Goal: Task Accomplishment & Management: Complete application form

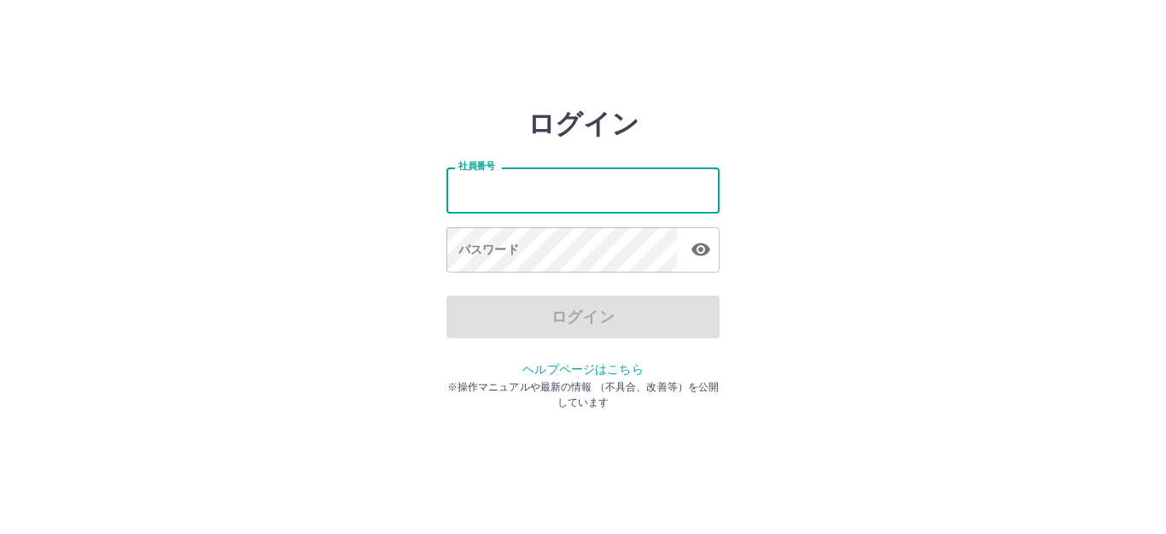
click at [533, 186] on input "社員番号" at bounding box center [582, 189] width 273 height 45
type input "*******"
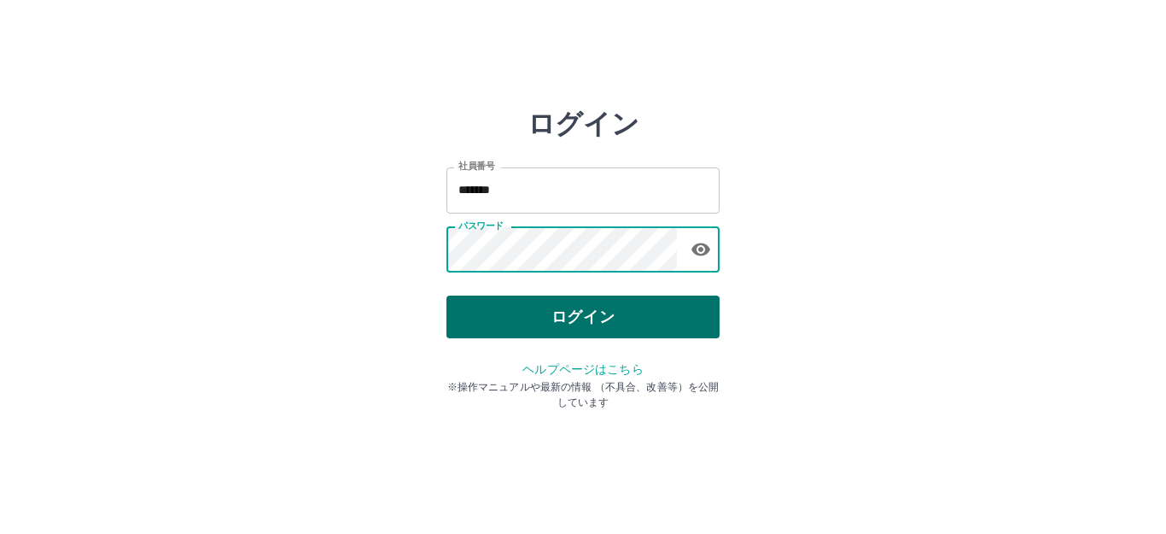
click at [527, 314] on button "ログイン" at bounding box center [582, 316] width 273 height 43
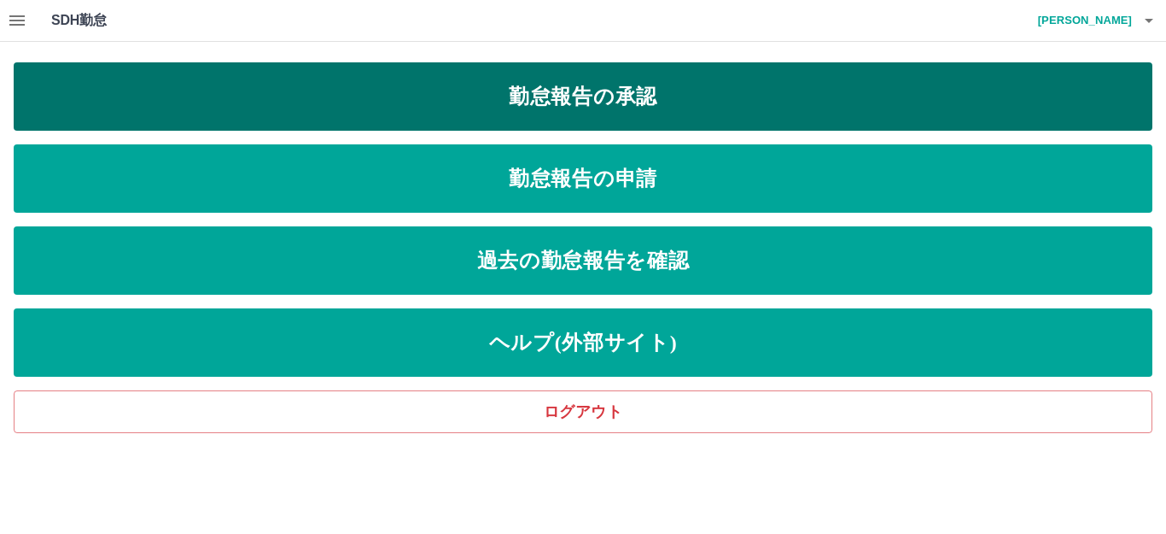
click at [615, 79] on link "勤怠報告の承認" at bounding box center [583, 96] width 1139 height 68
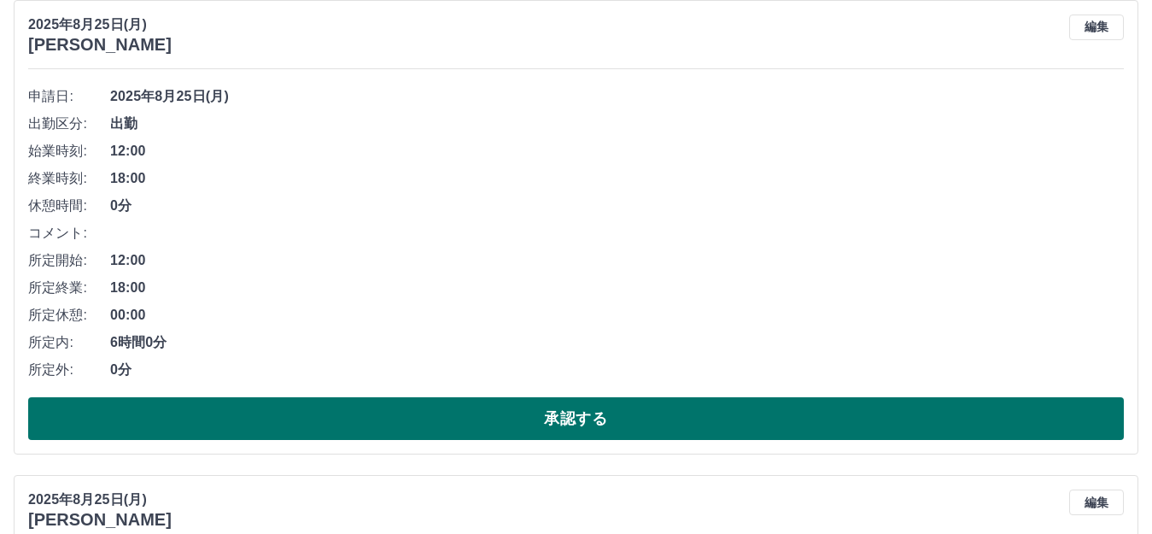
scroll to position [171, 0]
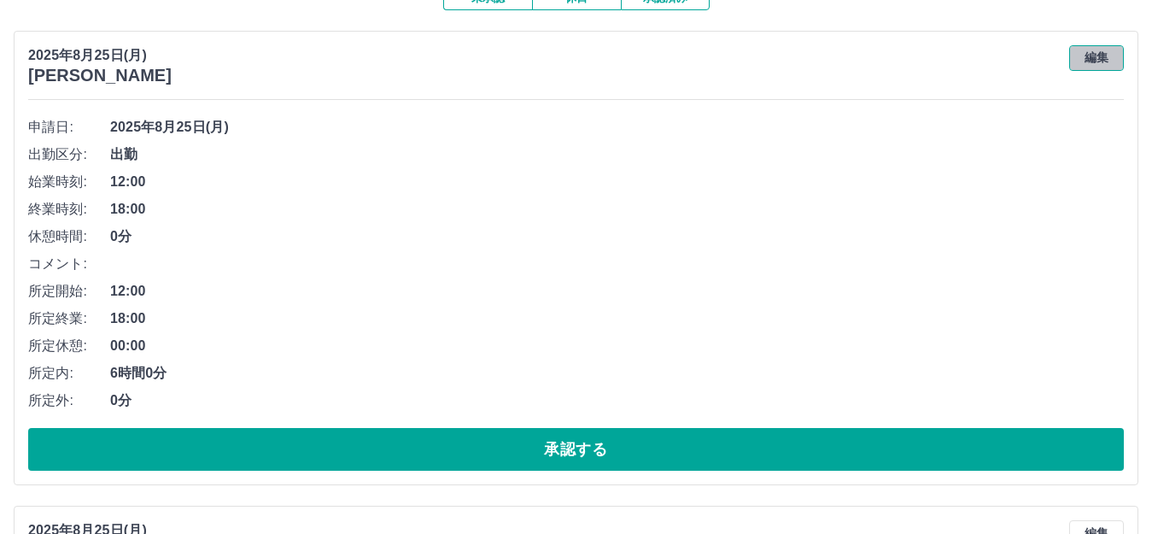
click at [1108, 58] on button "編集" at bounding box center [1096, 58] width 55 height 26
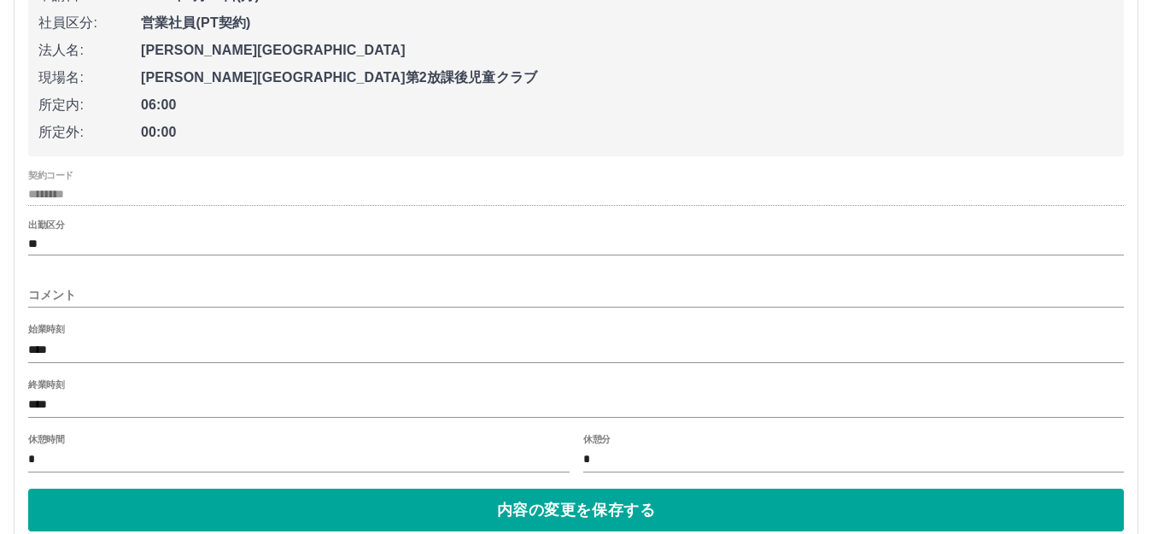
scroll to position [341, 0]
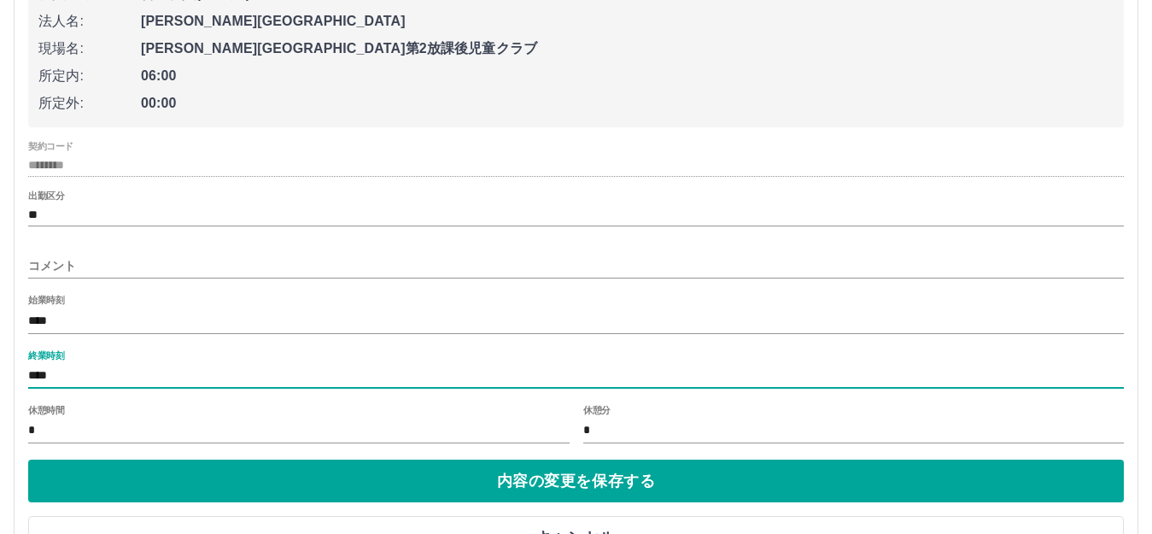
click at [77, 378] on input "****" at bounding box center [575, 376] width 1095 height 25
type input "****"
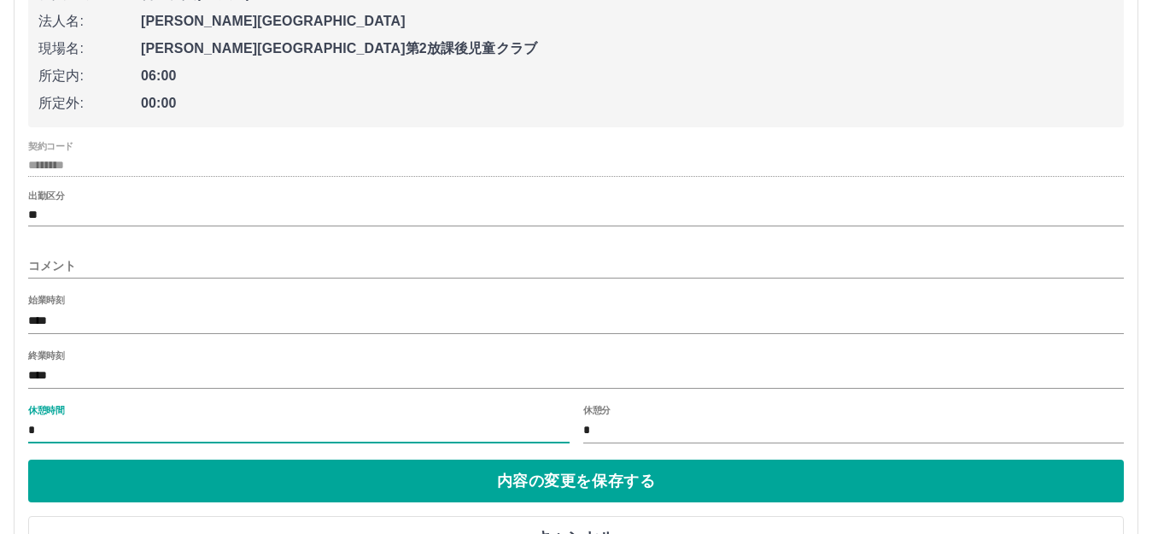
click at [44, 429] on input "*" at bounding box center [298, 430] width 541 height 25
type input "**"
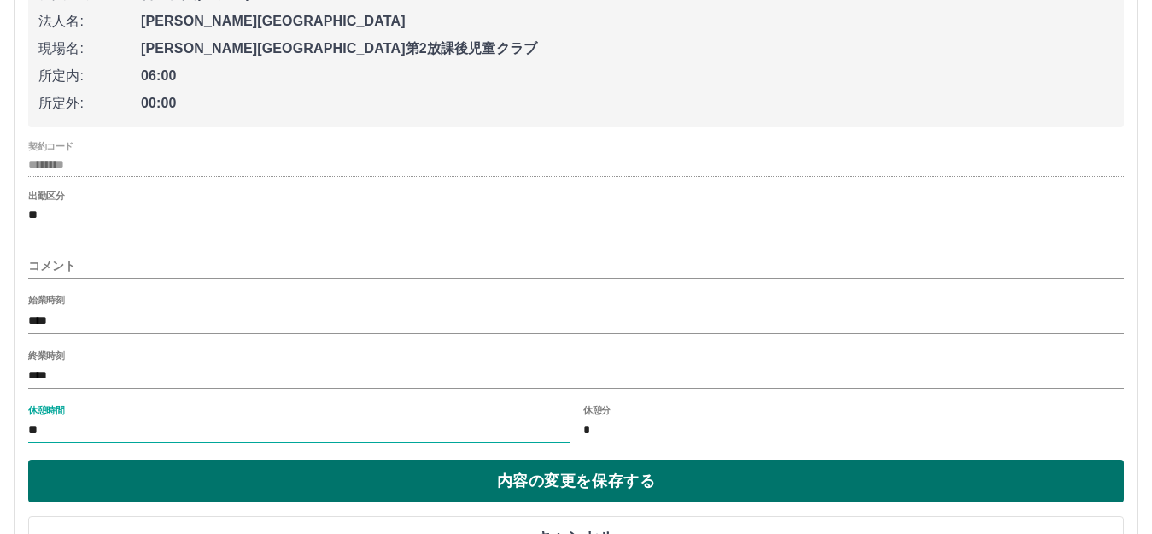
click at [252, 478] on button "内容の変更を保存する" at bounding box center [575, 480] width 1095 height 43
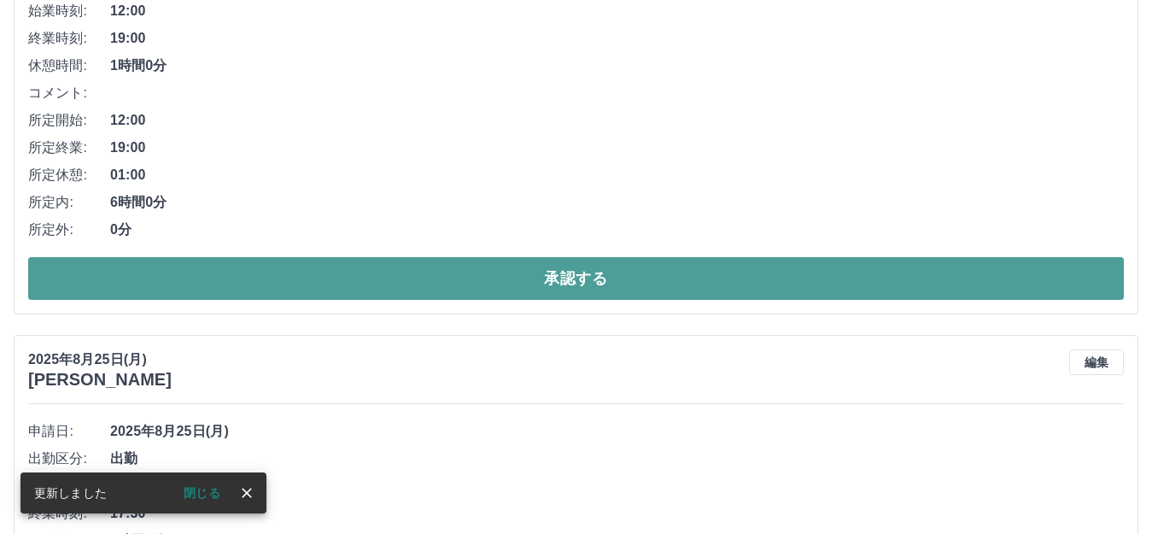
click at [452, 276] on button "承認する" at bounding box center [575, 278] width 1095 height 43
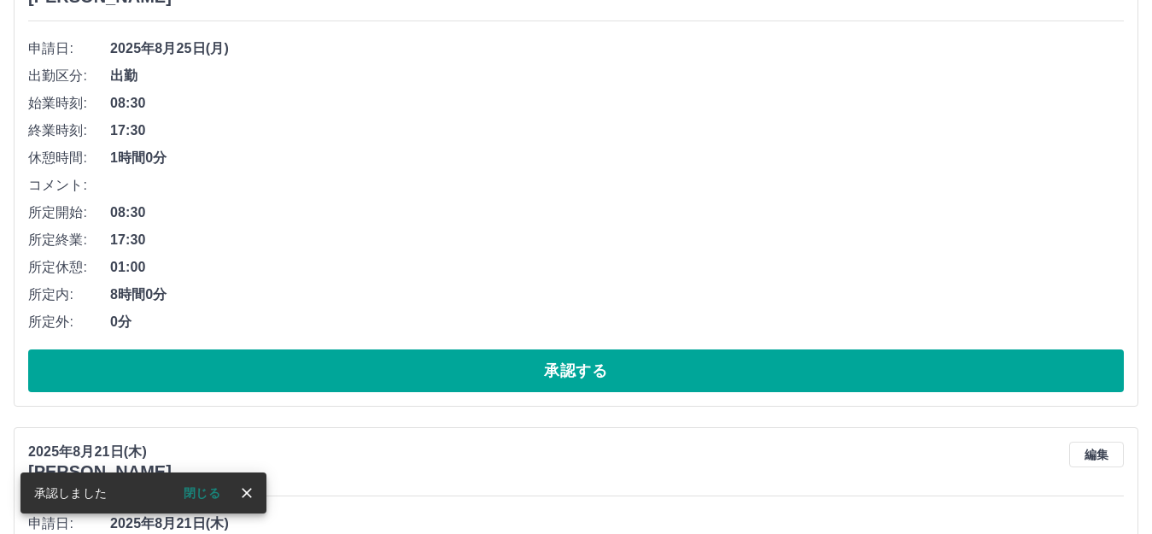
scroll to position [256, 0]
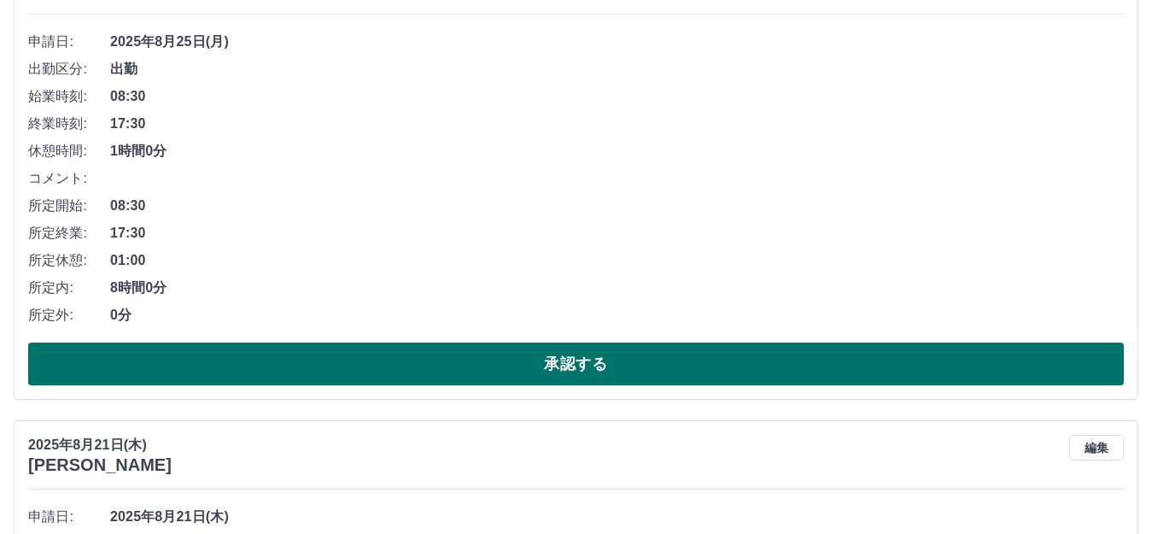
click at [385, 361] on button "承認する" at bounding box center [575, 363] width 1095 height 43
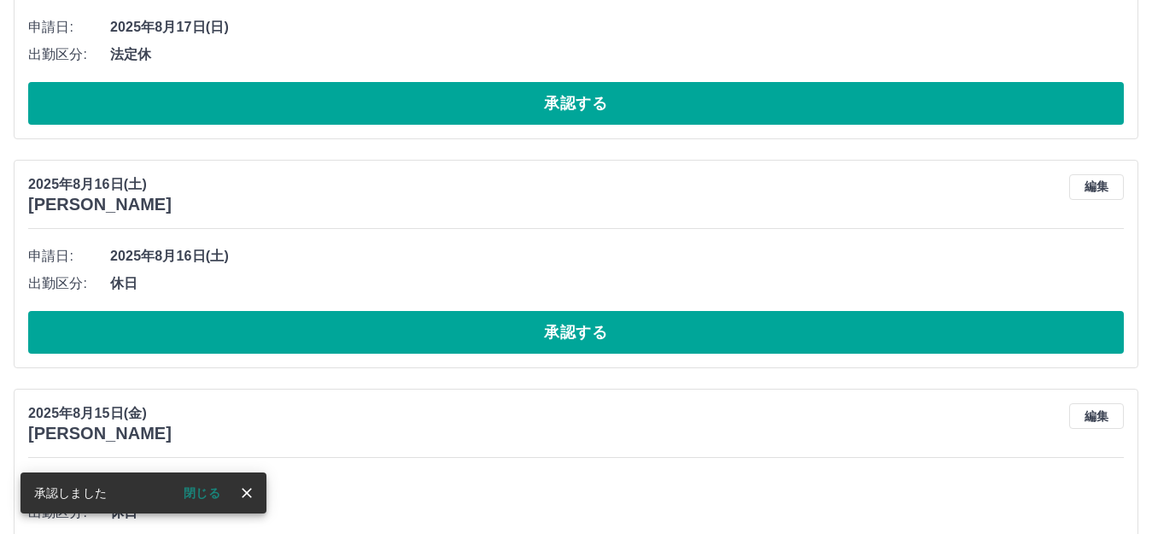
scroll to position [1195, 0]
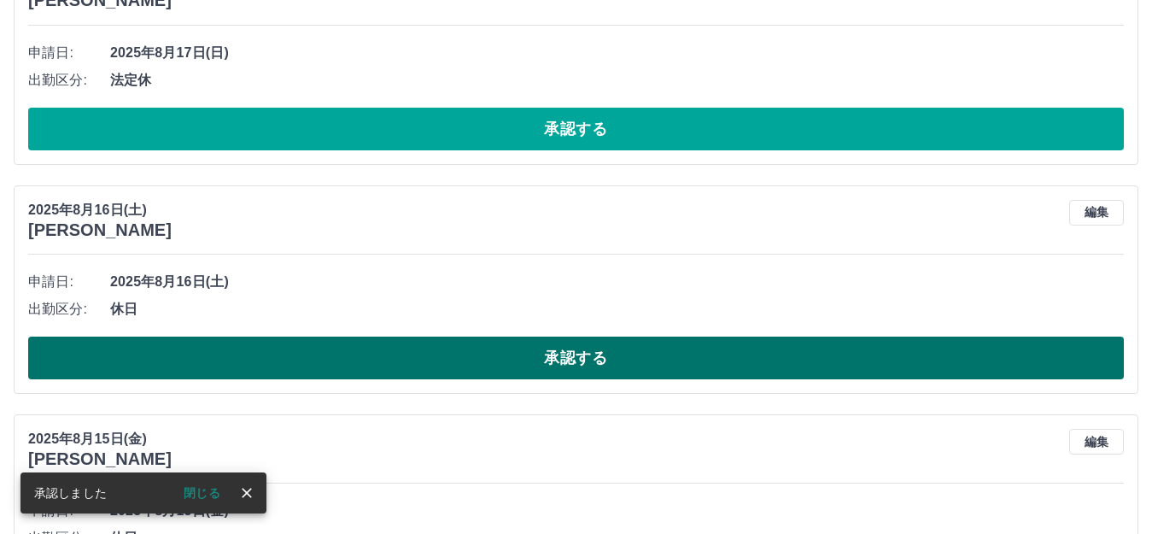
click at [383, 349] on button "承認する" at bounding box center [575, 357] width 1095 height 43
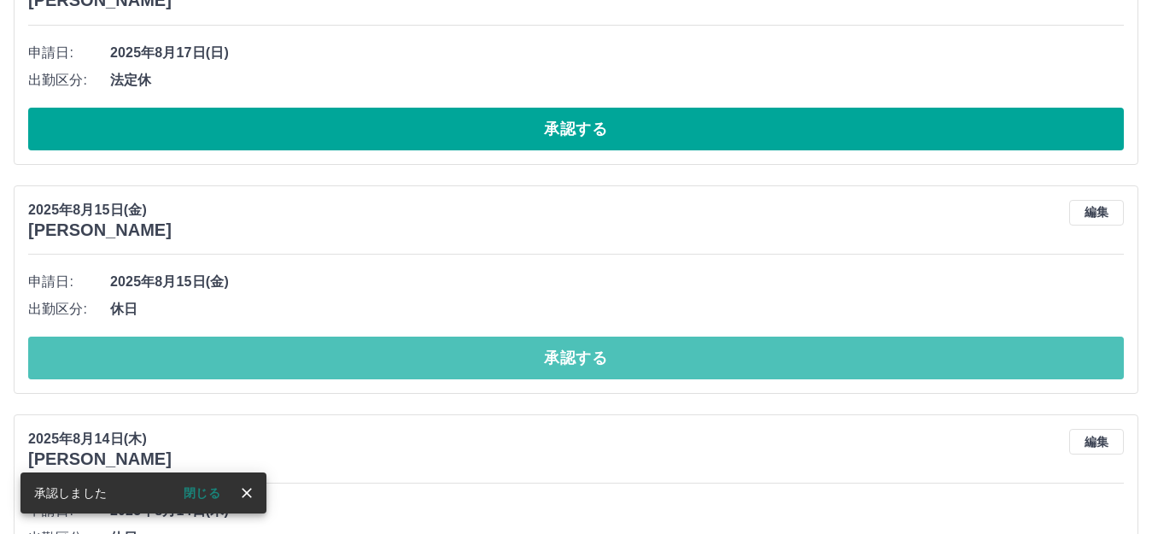
click at [383, 349] on button "承認する" at bounding box center [575, 357] width 1095 height 43
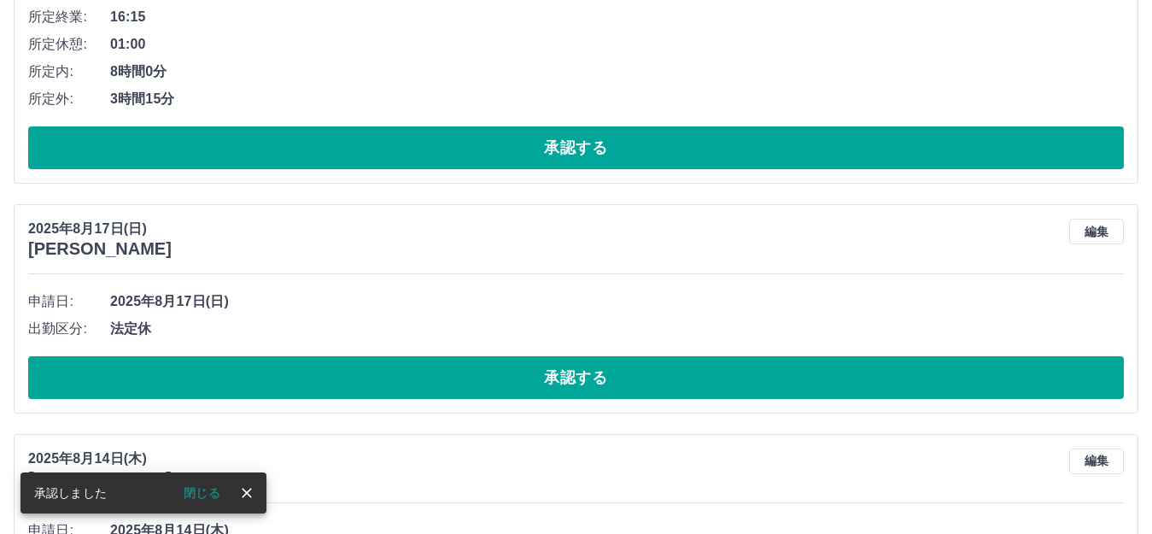
scroll to position [939, 0]
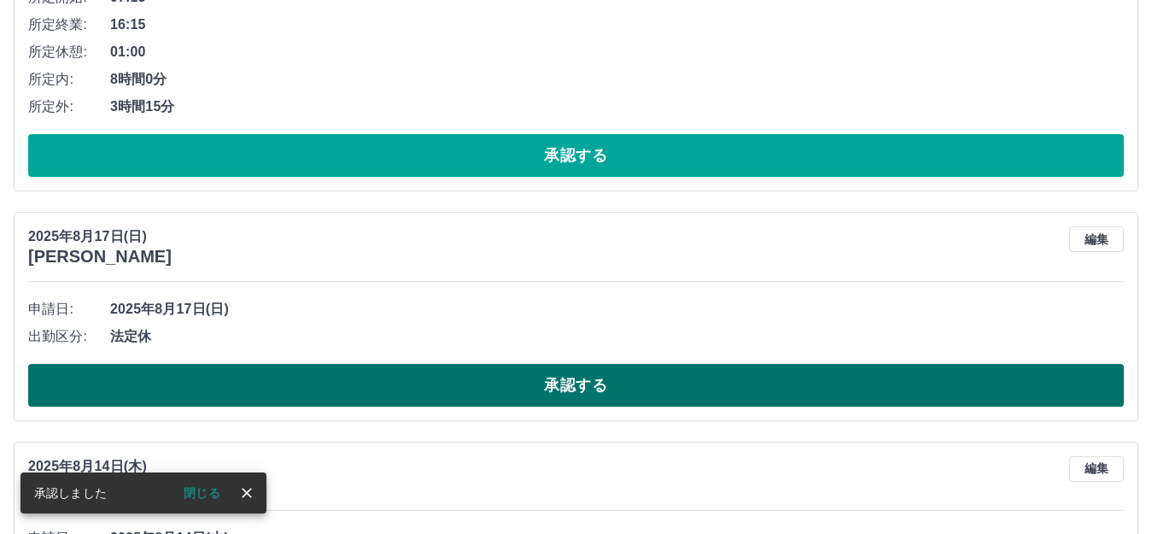
click at [375, 374] on button "承認する" at bounding box center [575, 385] width 1095 height 43
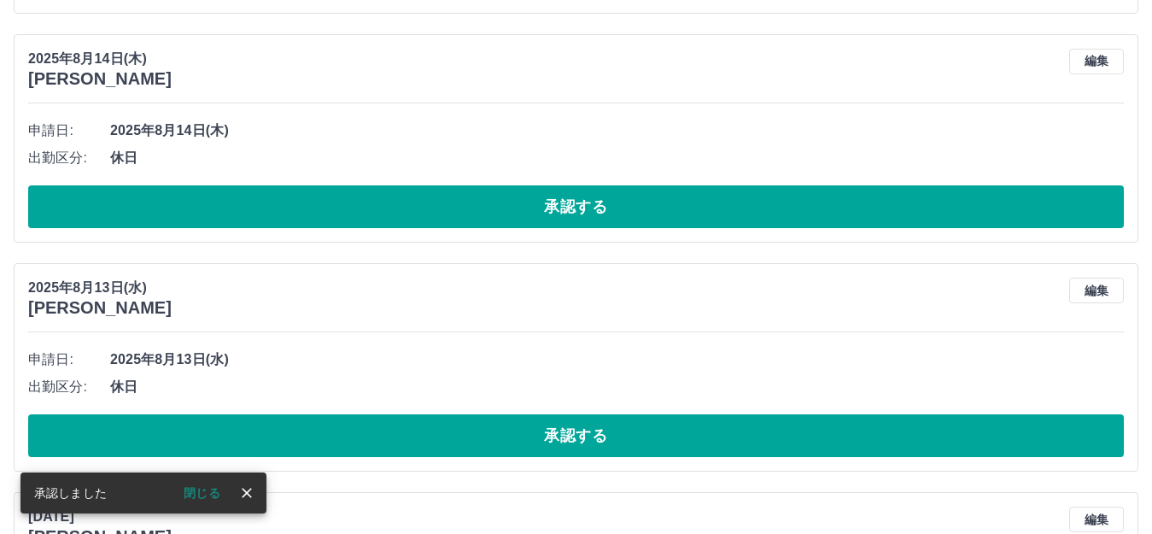
scroll to position [1366, 0]
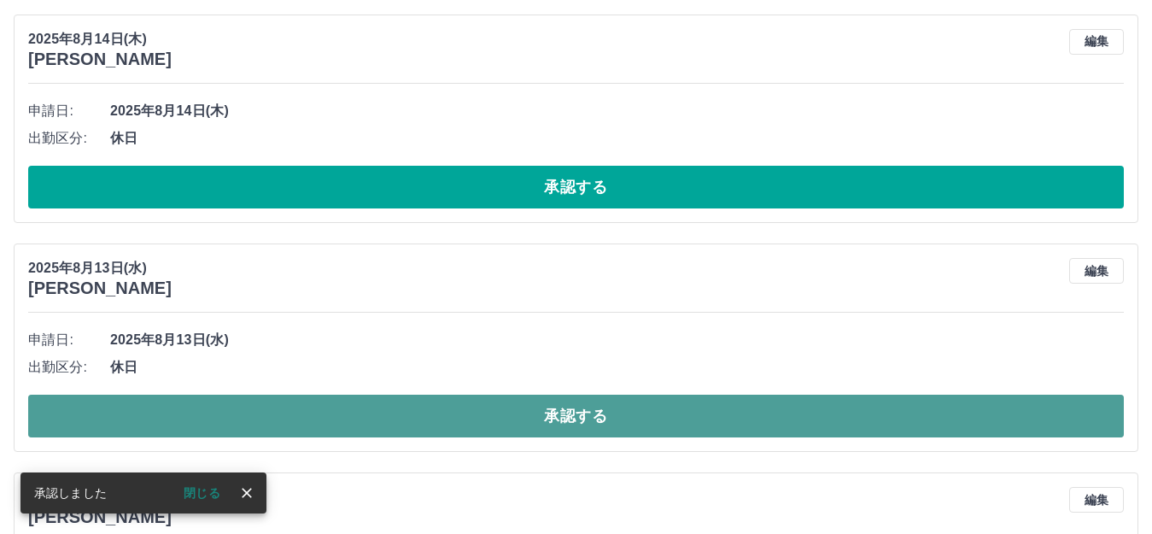
click at [356, 406] on button "承認する" at bounding box center [575, 415] width 1095 height 43
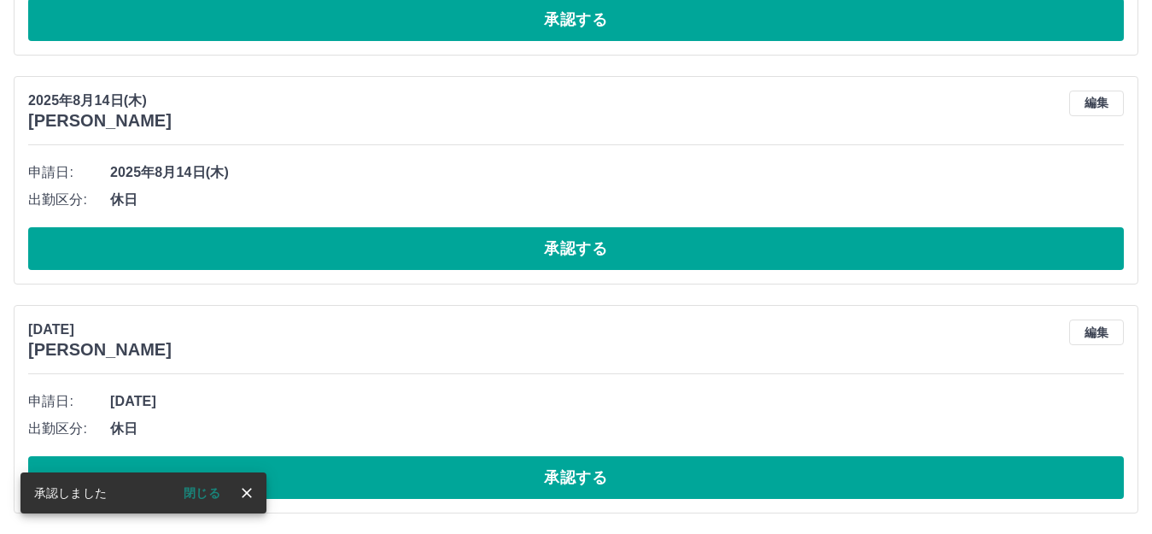
scroll to position [1306, 0]
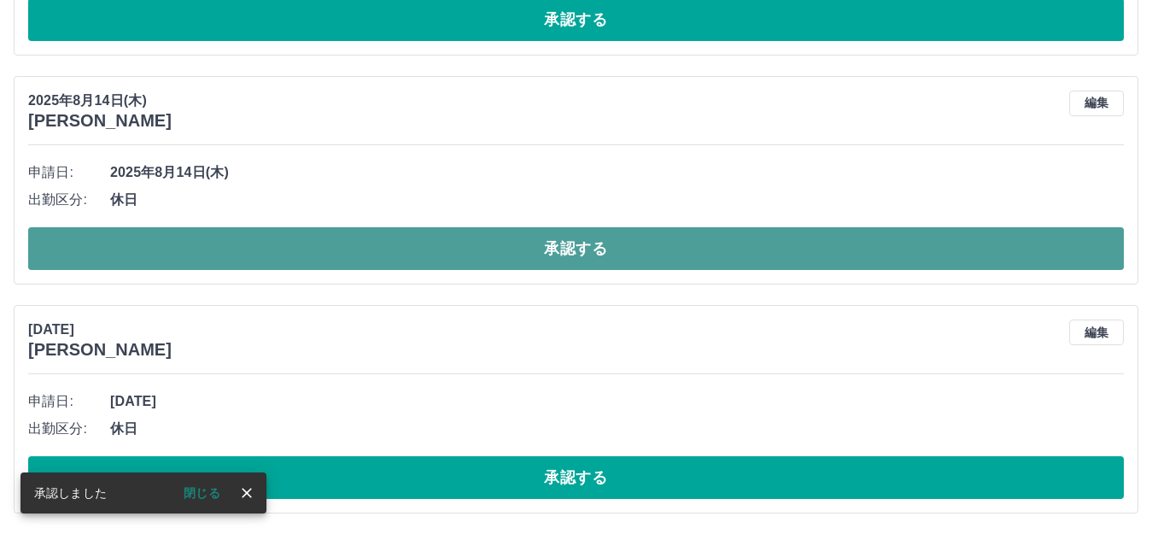
click at [363, 244] on button "承認する" at bounding box center [575, 248] width 1095 height 43
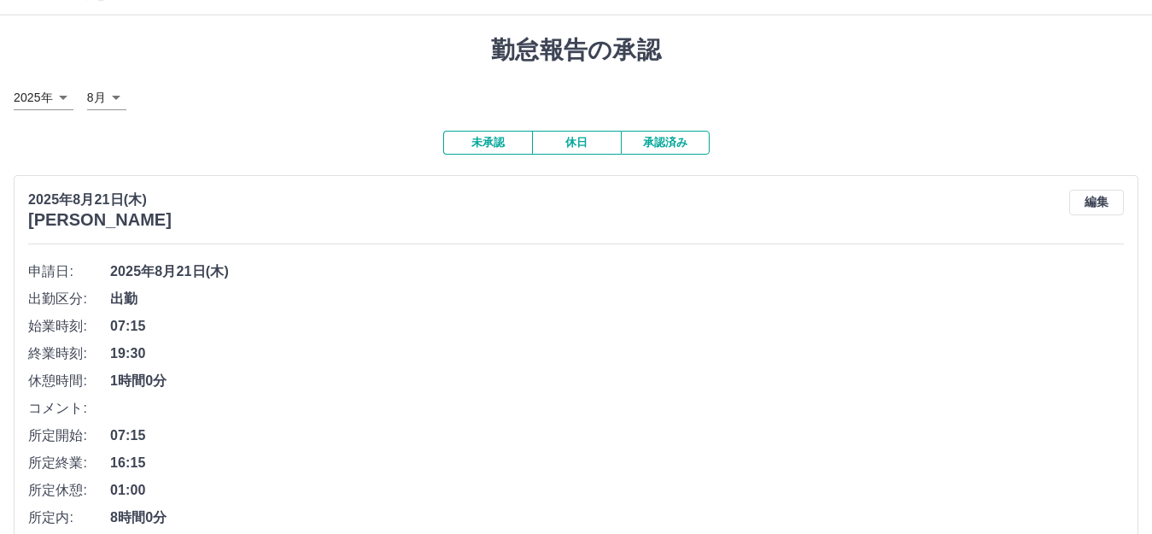
scroll to position [0, 0]
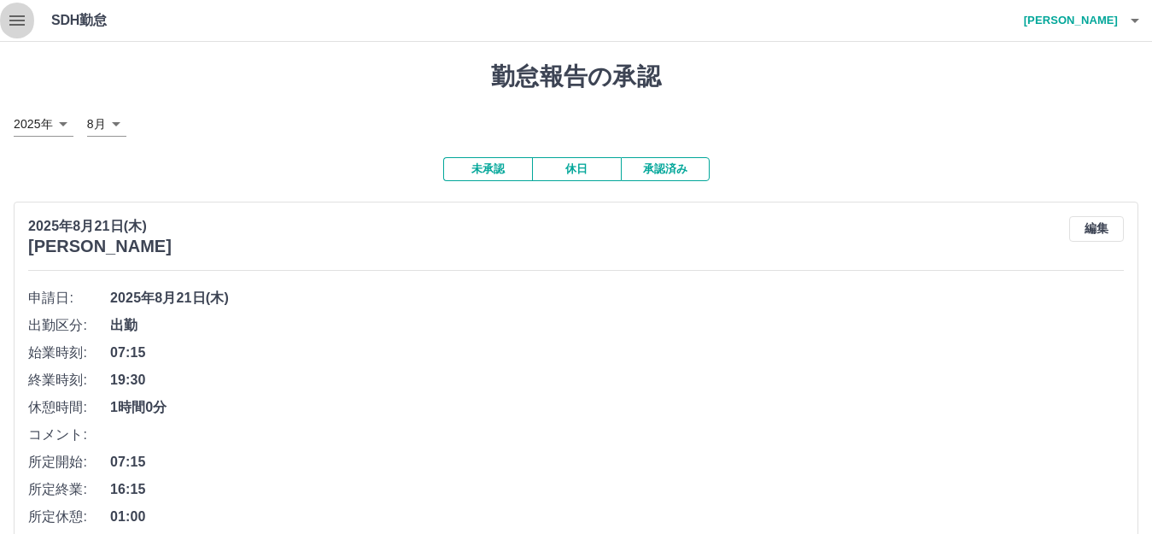
click at [9, 20] on icon "button" at bounding box center [17, 20] width 20 height 20
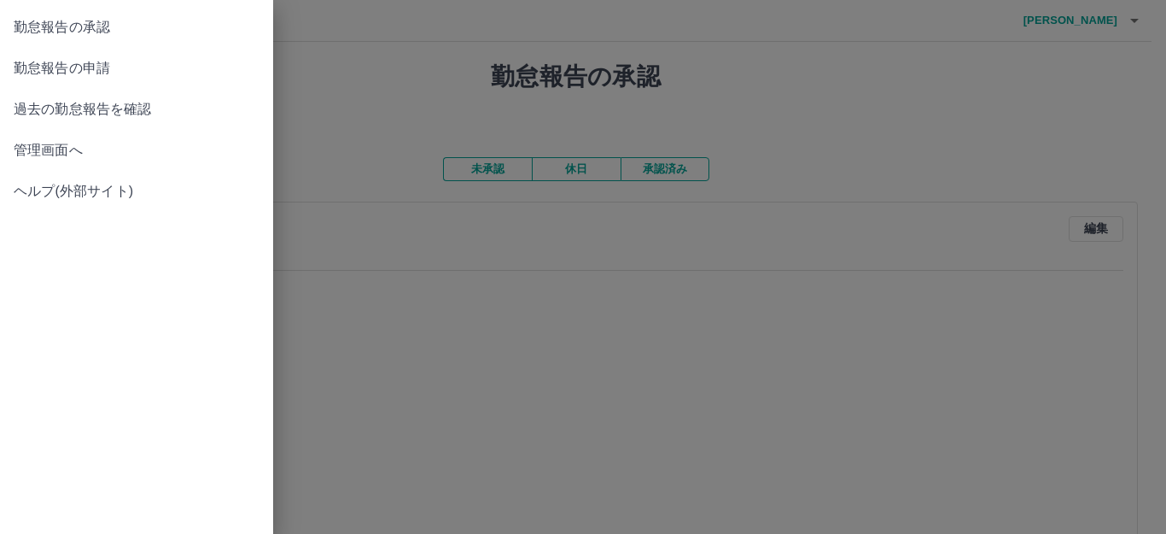
click at [40, 72] on span "勤怠報告の申請" at bounding box center [137, 68] width 246 height 20
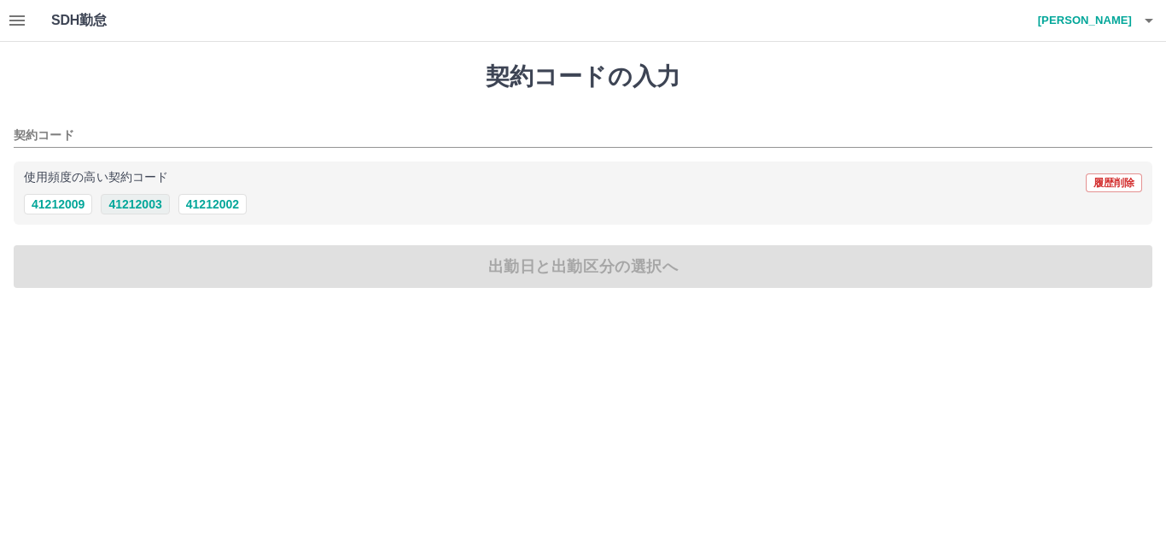
click at [116, 206] on button "41212003" at bounding box center [135, 204] width 68 height 20
type input "********"
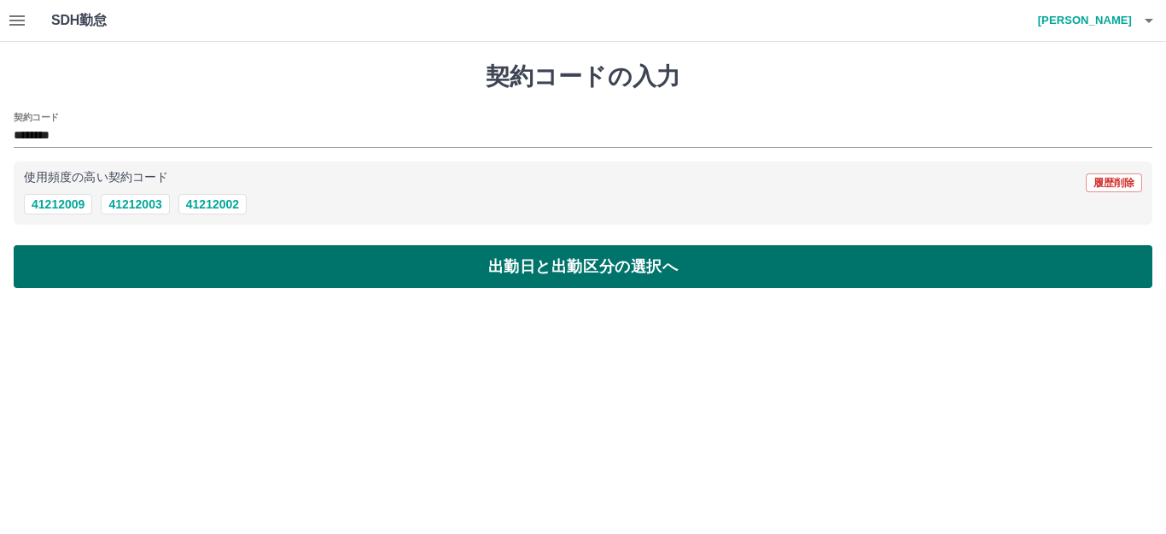
click at [121, 265] on button "出勤日と出勤区分の選択へ" at bounding box center [583, 266] width 1139 height 43
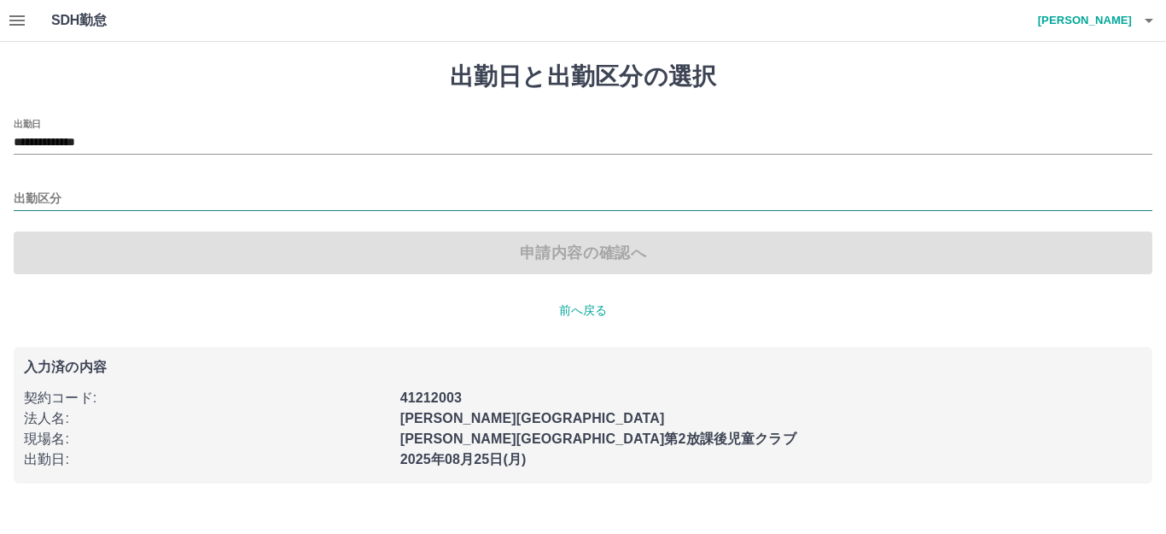
click at [61, 195] on input "出勤区分" at bounding box center [583, 199] width 1139 height 21
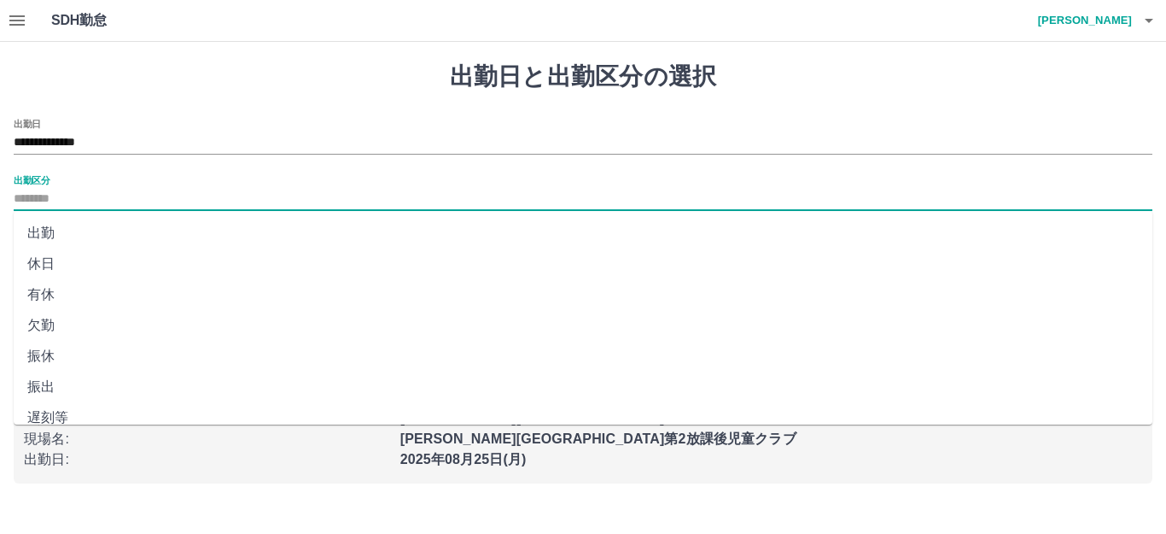
click at [59, 229] on li "出勤" at bounding box center [583, 233] width 1139 height 31
type input "**"
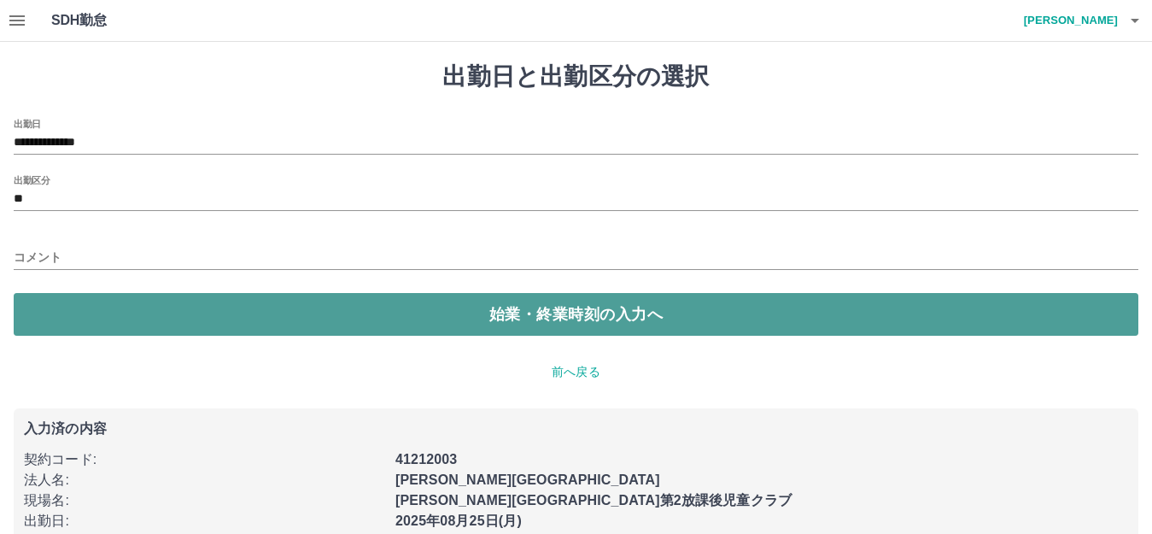
click at [71, 295] on button "始業・終業時刻の入力へ" at bounding box center [576, 314] width 1124 height 43
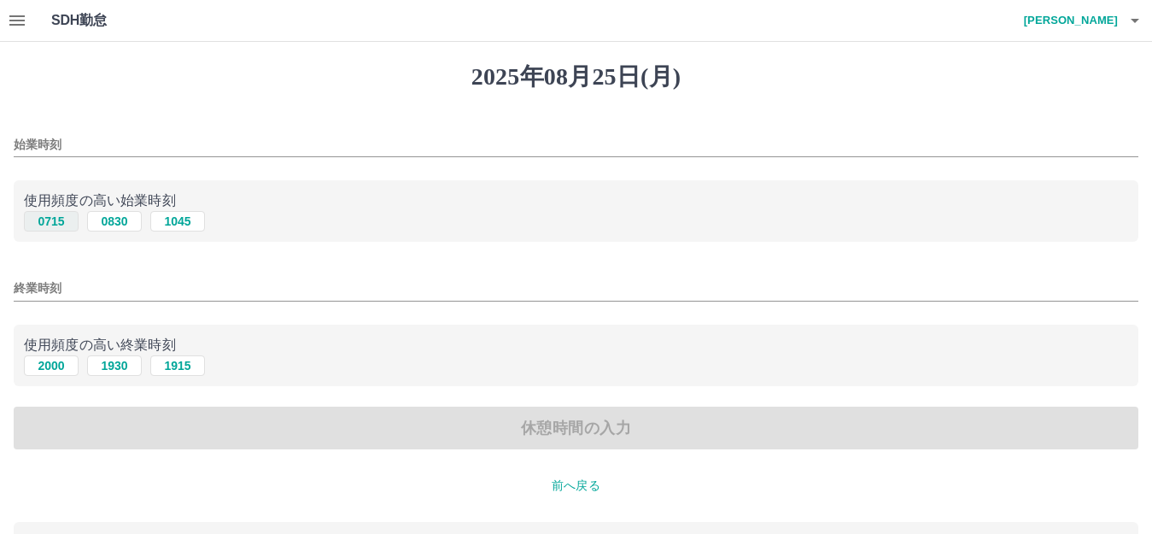
click at [64, 225] on button "0715" at bounding box center [51, 221] width 55 height 20
type input "****"
click at [79, 284] on input "終業時刻" at bounding box center [576, 288] width 1124 height 25
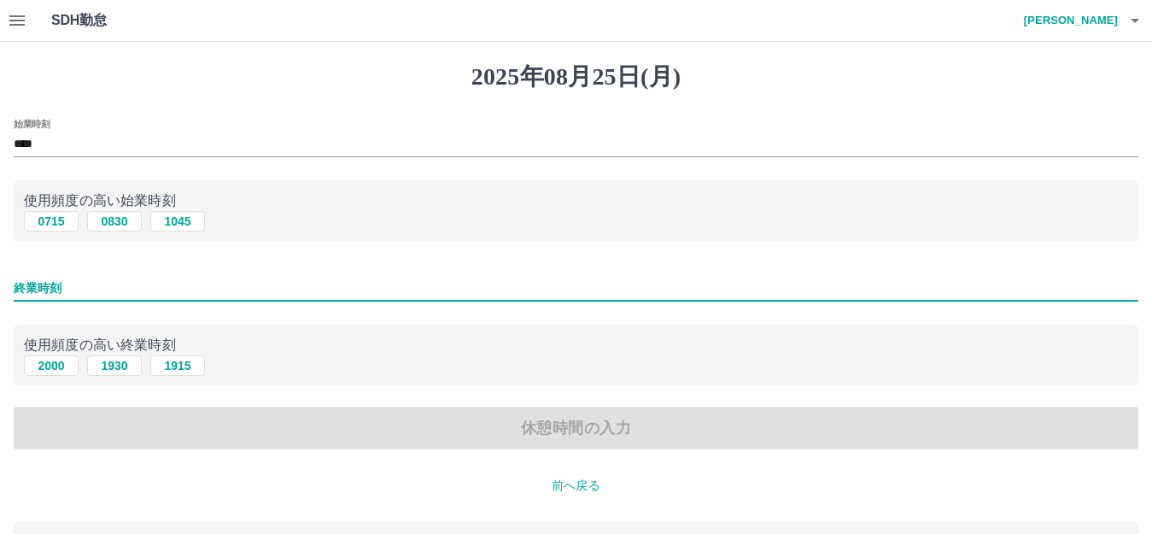
click at [234, 296] on input "終業時刻" at bounding box center [576, 288] width 1124 height 25
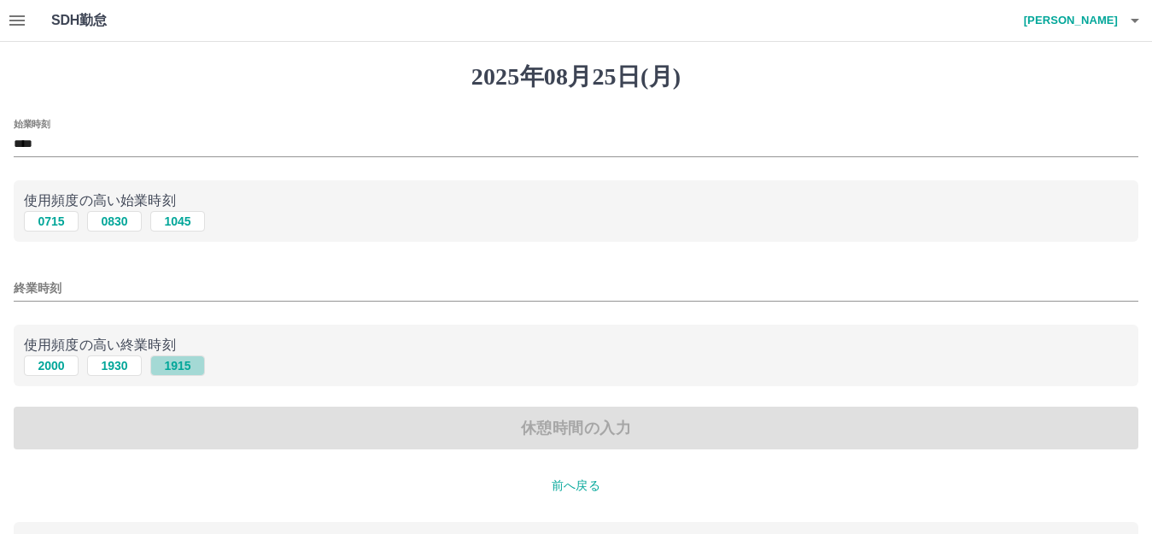
click at [202, 366] on button "1915" at bounding box center [177, 365] width 55 height 20
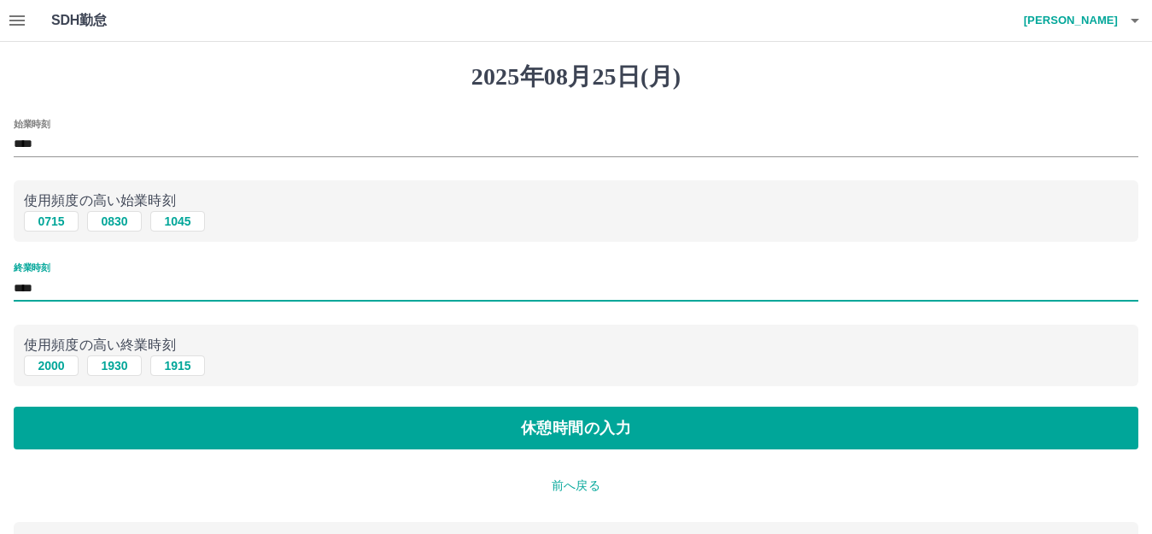
click at [49, 282] on input "****" at bounding box center [576, 288] width 1124 height 25
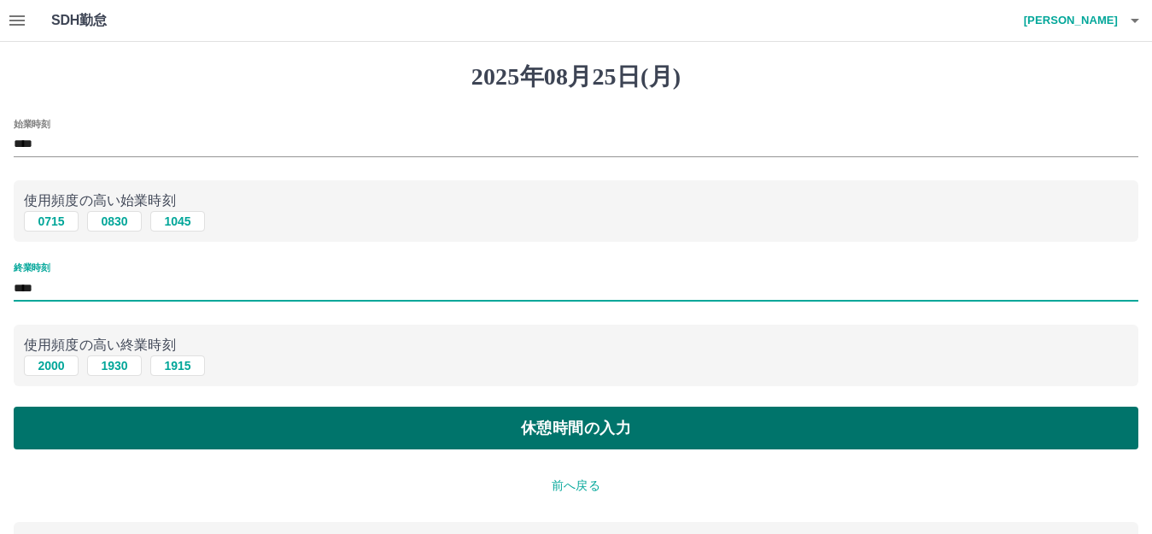
type input "****"
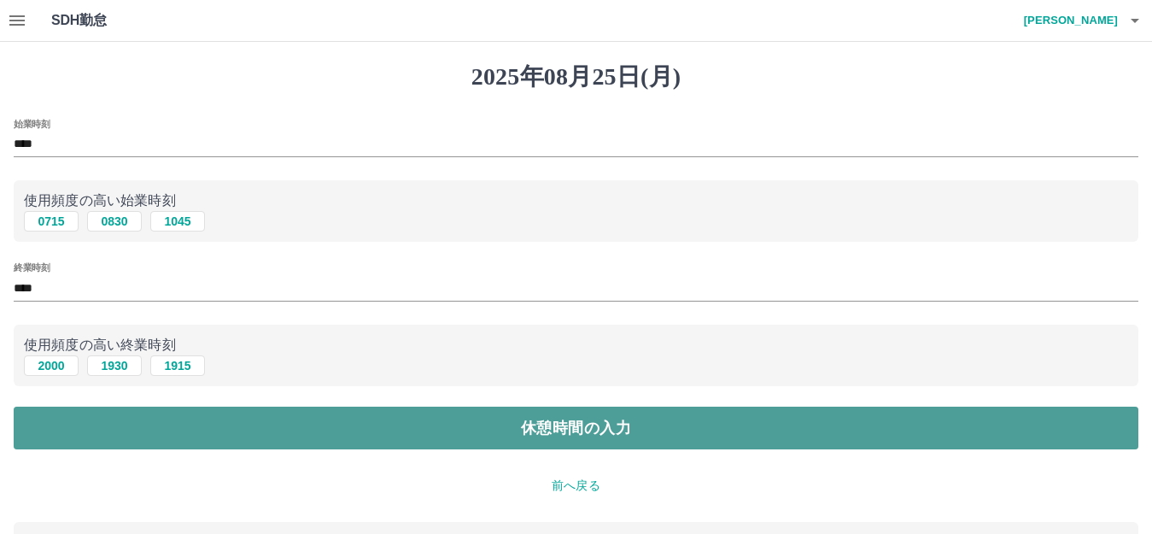
click at [132, 421] on button "休憩時間の入力" at bounding box center [576, 427] width 1124 height 43
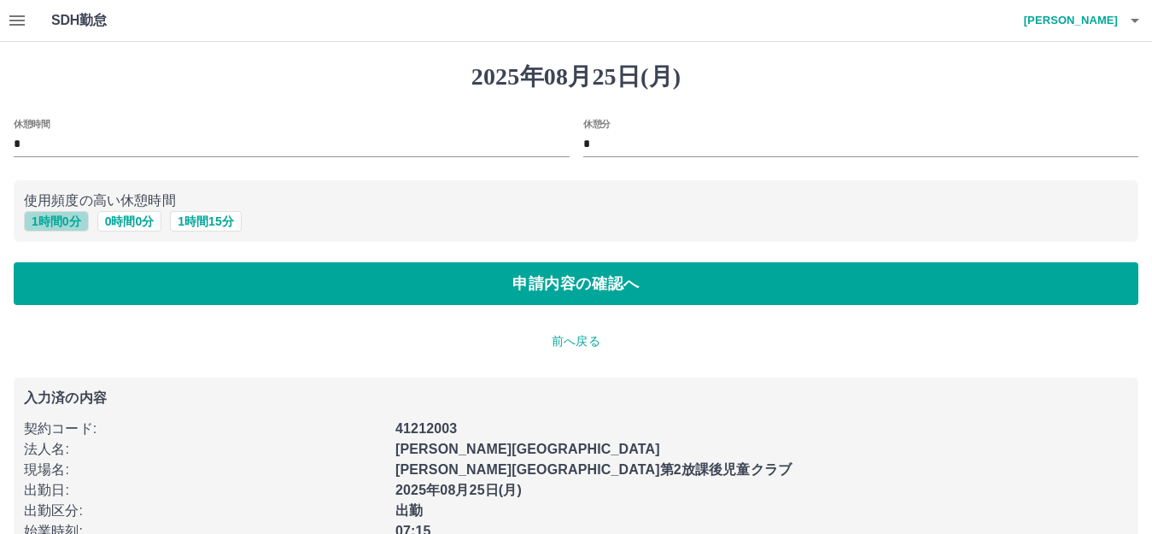
click at [39, 217] on button "1 時間 0 分" at bounding box center [56, 221] width 65 height 20
type input "*"
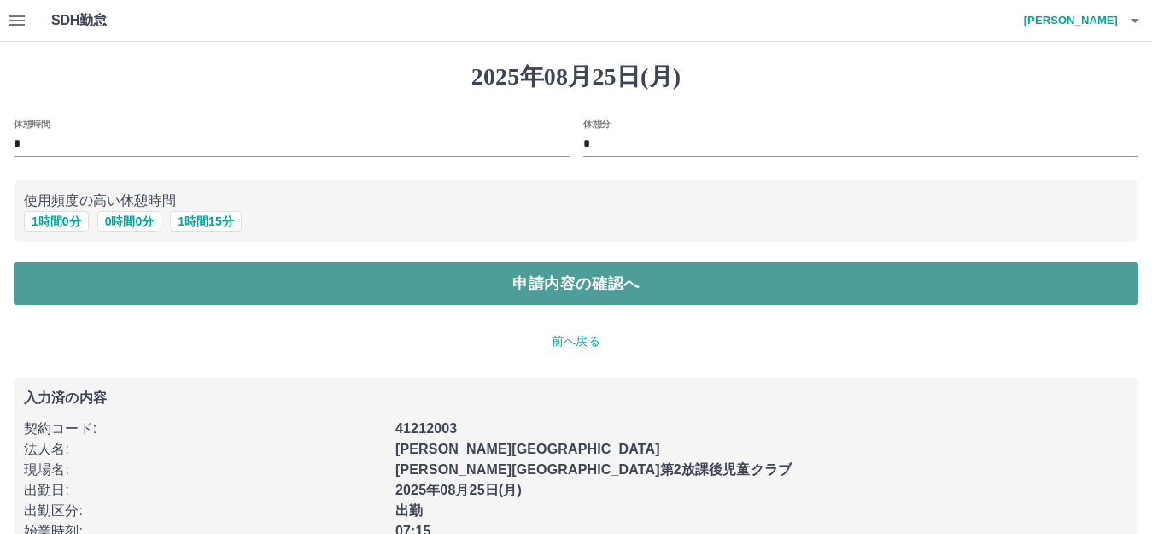
click at [157, 277] on button "申請内容の確認へ" at bounding box center [576, 283] width 1124 height 43
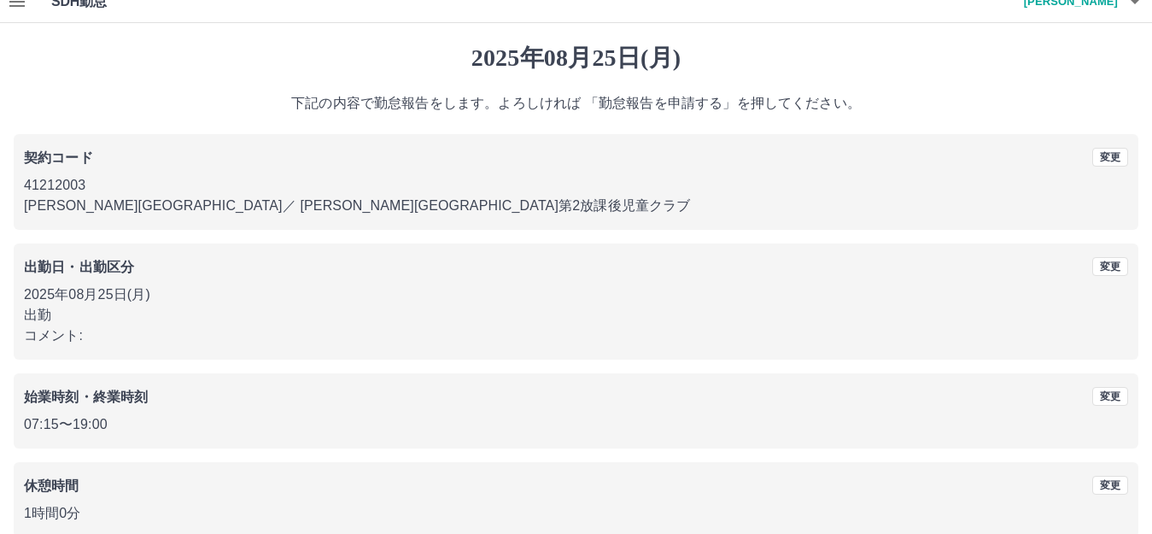
scroll to position [106, 0]
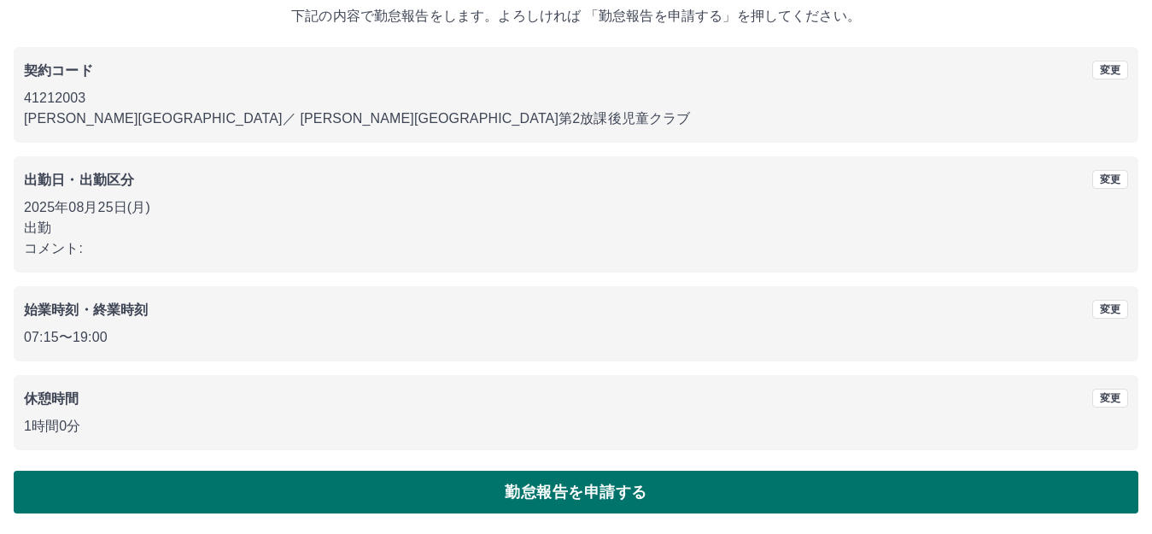
click at [364, 490] on button "勤怠報告を申請する" at bounding box center [576, 491] width 1124 height 43
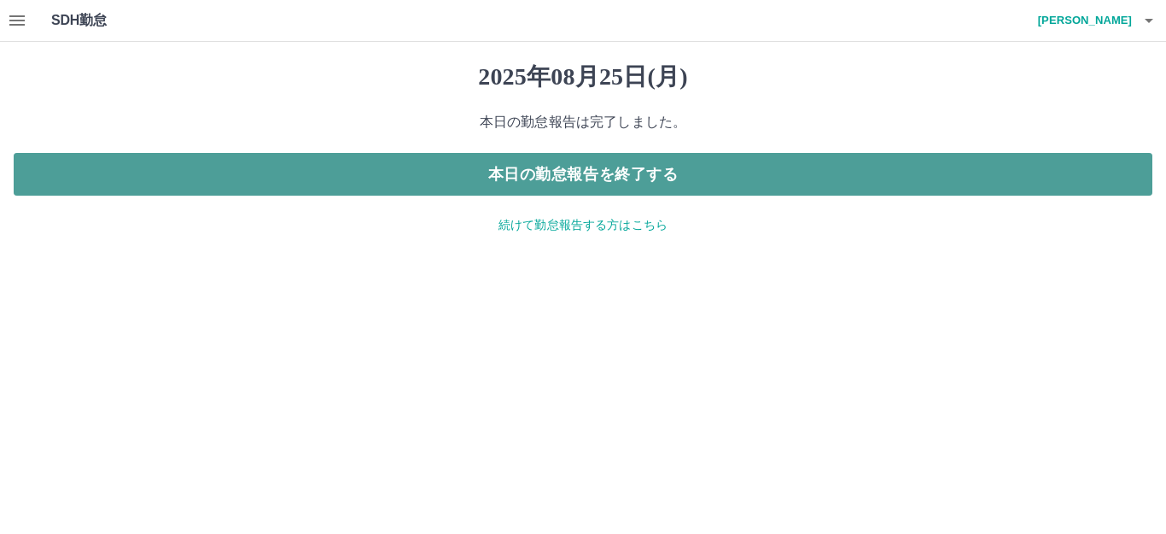
click at [636, 176] on button "本日の勤怠報告を終了する" at bounding box center [583, 174] width 1139 height 43
